Goal: Check status: Check status

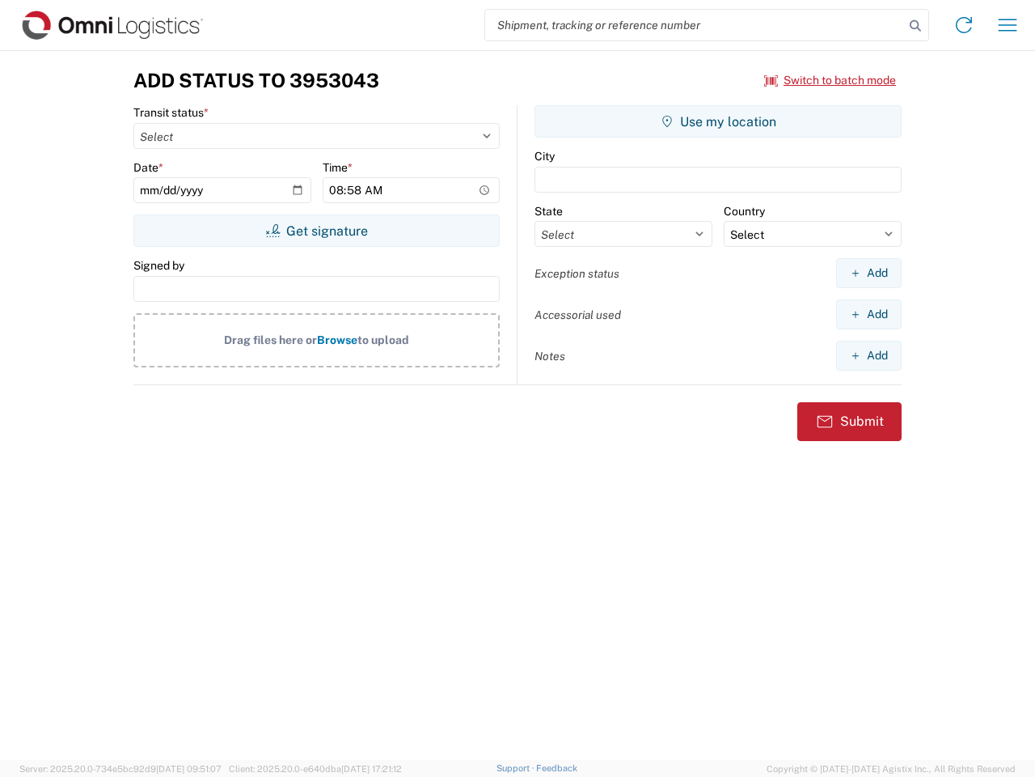
click at [695, 25] on input "search" at bounding box center [694, 25] width 419 height 31
click at [916, 26] on icon at bounding box center [915, 26] width 23 height 23
click at [964, 25] on icon at bounding box center [964, 25] width 26 height 26
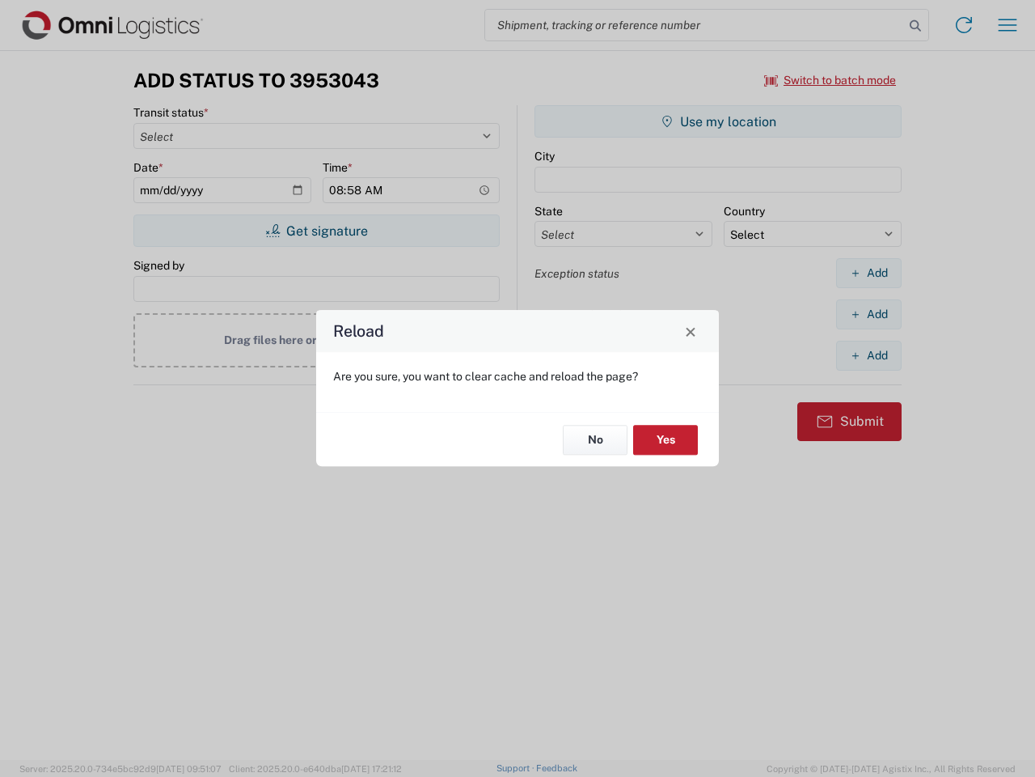
click at [1008, 25] on div "Reload Are you sure, you want to clear cache and reload the page? No Yes" at bounding box center [517, 388] width 1035 height 777
click at [831, 80] on div "Reload Are you sure, you want to clear cache and reload the page? No Yes" at bounding box center [517, 388] width 1035 height 777
click at [316, 231] on div "Reload Are you sure, you want to clear cache and reload the page? No Yes" at bounding box center [517, 388] width 1035 height 777
click at [718, 121] on div "Reload Are you sure, you want to clear cache and reload the page? No Yes" at bounding box center [517, 388] width 1035 height 777
click at [869, 273] on div "Reload Are you sure, you want to clear cache and reload the page? No Yes" at bounding box center [517, 388] width 1035 height 777
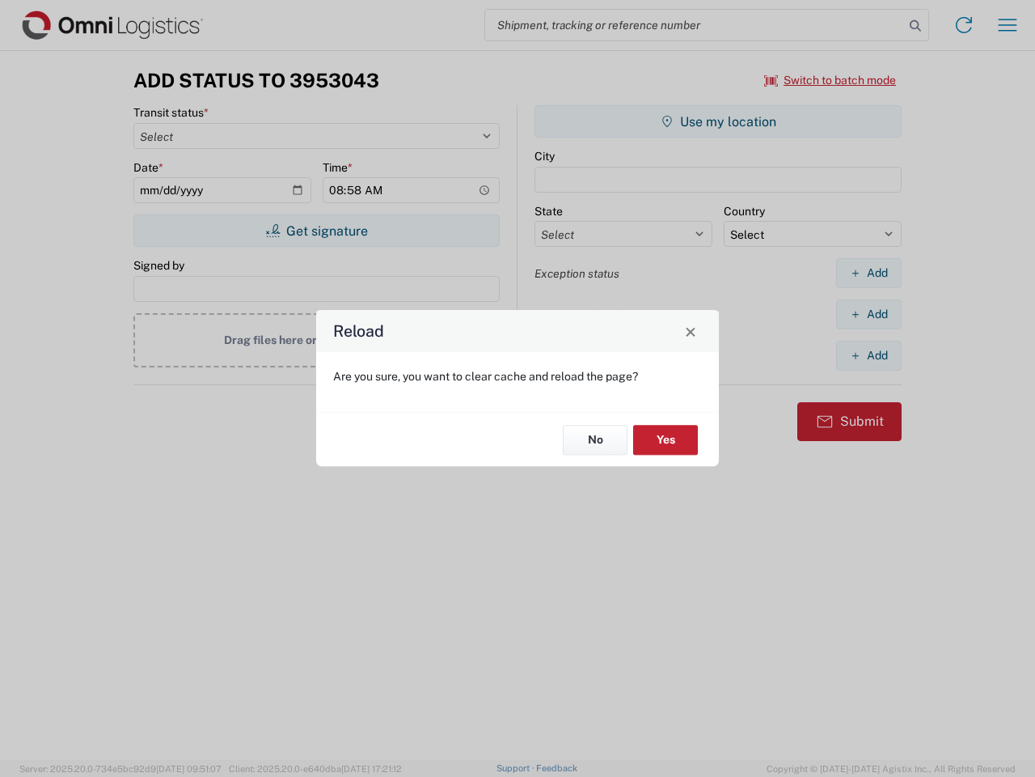
click at [869, 314] on div "Reload Are you sure, you want to clear cache and reload the page? No Yes" at bounding box center [517, 388] width 1035 height 777
click at [869, 355] on div "Reload Are you sure, you want to clear cache and reload the page? No Yes" at bounding box center [517, 388] width 1035 height 777
